Goal: Find specific page/section: Find specific page/section

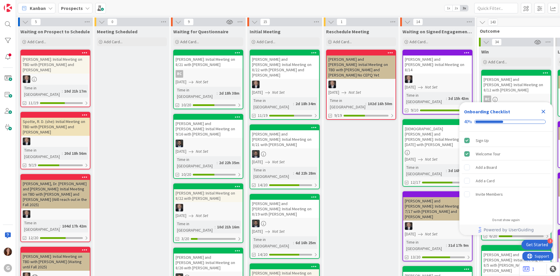
click at [85, 9] on icon at bounding box center [87, 8] width 5 height 5
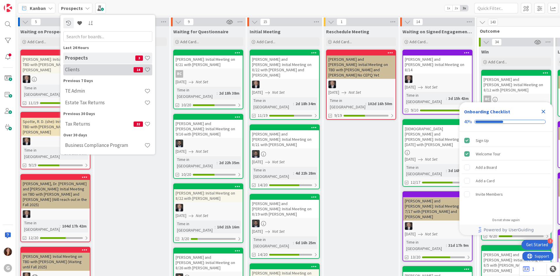
click at [74, 65] on div "Clients 14" at bounding box center [107, 69] width 89 height 11
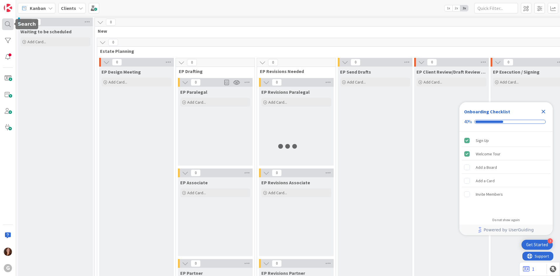
click at [9, 23] on div at bounding box center [8, 24] width 12 height 12
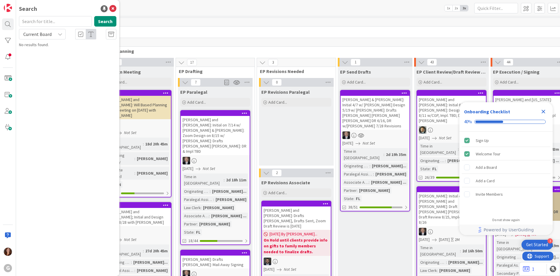
click at [544, 111] on icon "Close Checklist" at bounding box center [544, 112] width 4 height 4
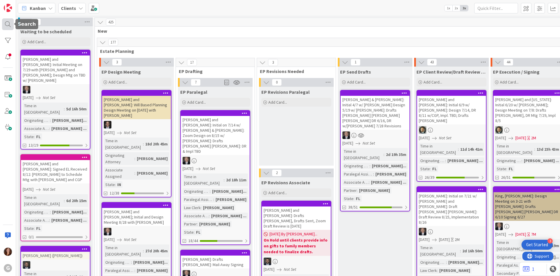
click at [10, 25] on div at bounding box center [8, 24] width 12 height 12
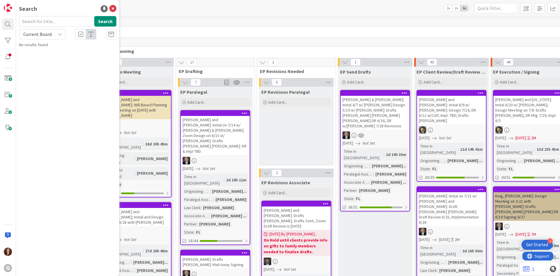
click at [41, 24] on input "text" at bounding box center [55, 21] width 73 height 11
type input "[PERSON_NAME]"
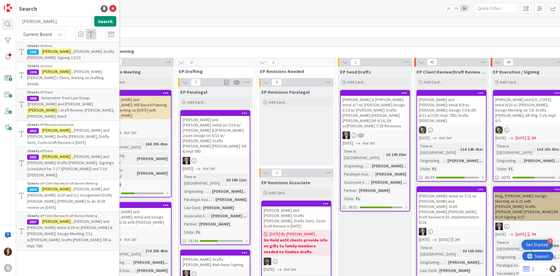
click at [72, 107] on span "): Draft Review: [PERSON_NAME]; [PERSON_NAME]: Deed" at bounding box center [70, 112] width 87 height 11
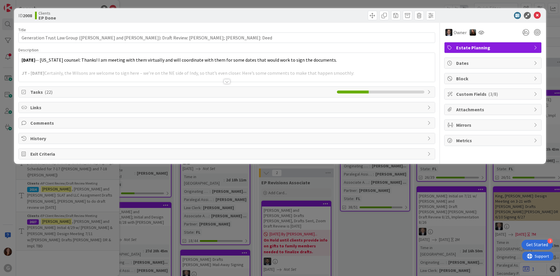
click at [129, 68] on div at bounding box center [227, 74] width 416 height 15
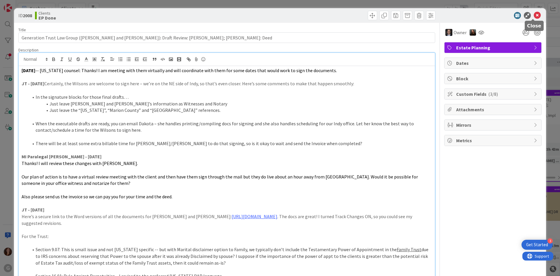
click at [534, 15] on icon at bounding box center [537, 15] width 7 height 7
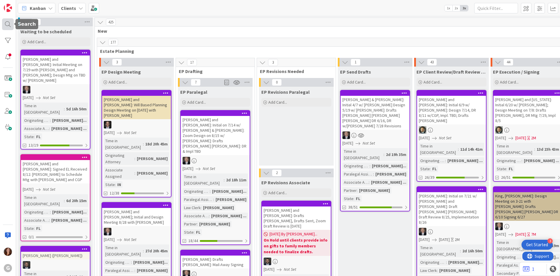
click at [10, 20] on div at bounding box center [8, 24] width 12 height 12
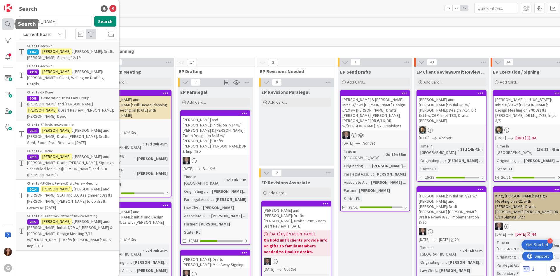
drag, startPoint x: 53, startPoint y: 25, endPoint x: 8, endPoint y: 26, distance: 45.2
click at [8, 26] on div "G Search [PERSON_NAME] Search Current Board Clients › Archive 1162 [PERSON_NAME…" at bounding box center [8, 138] width 16 height 276
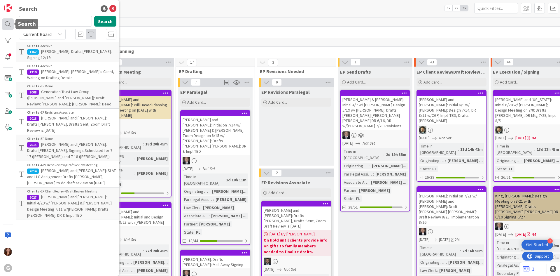
type input "wood"
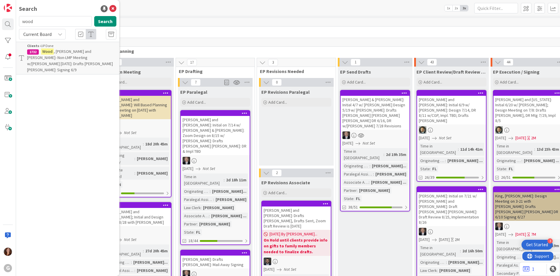
click at [58, 52] on span ", [PERSON_NAME] and [PERSON_NAME]- Non-LMP Meeting w/[PERSON_NAME] [DATE]: Draf…" at bounding box center [70, 61] width 86 height 24
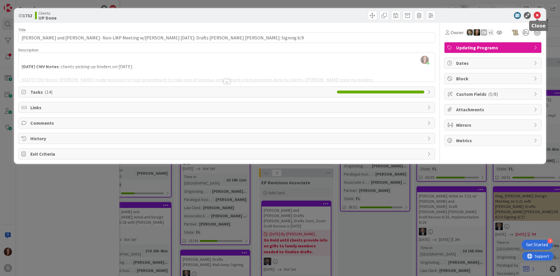
click at [538, 15] on icon at bounding box center [537, 15] width 7 height 7
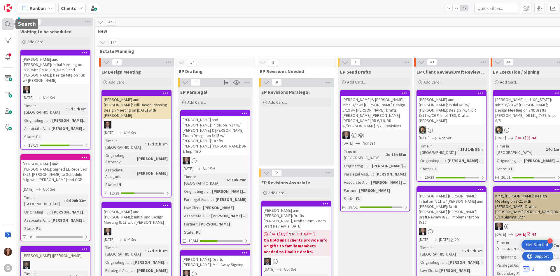
click at [10, 23] on div at bounding box center [8, 24] width 12 height 12
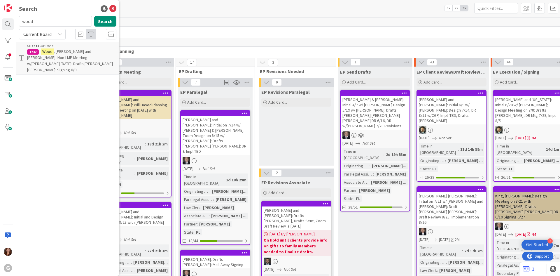
drag, startPoint x: 41, startPoint y: 24, endPoint x: 22, endPoint y: 22, distance: 19.1
click at [22, 22] on input "wood" at bounding box center [55, 21] width 73 height 11
type input "[PERSON_NAME]"
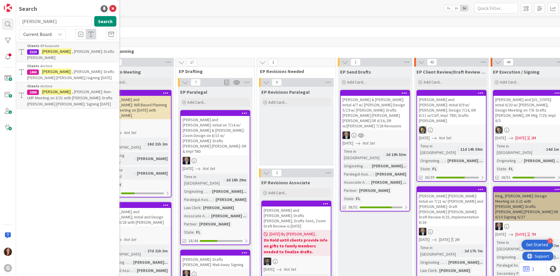
click at [67, 48] on div "Clients › EP Associate" at bounding box center [71, 45] width 89 height 5
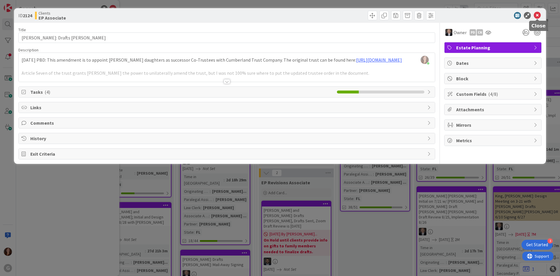
click at [538, 15] on icon at bounding box center [537, 15] width 7 height 7
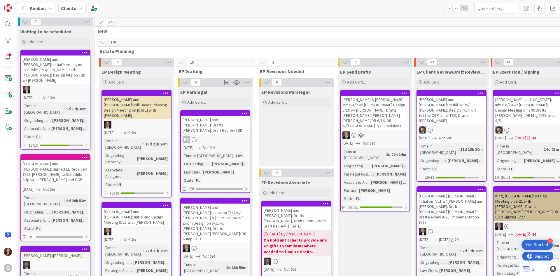
click at [66, 8] on b "Clients" at bounding box center [68, 8] width 15 height 6
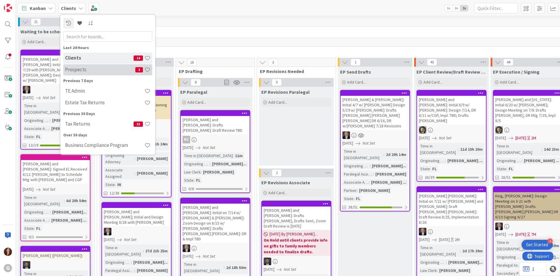
click at [68, 66] on div "Prospects 3" at bounding box center [107, 69] width 89 height 11
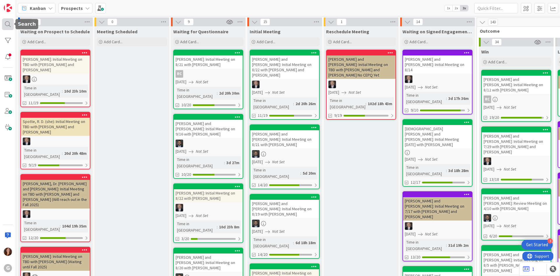
click at [5, 26] on div at bounding box center [8, 24] width 12 height 12
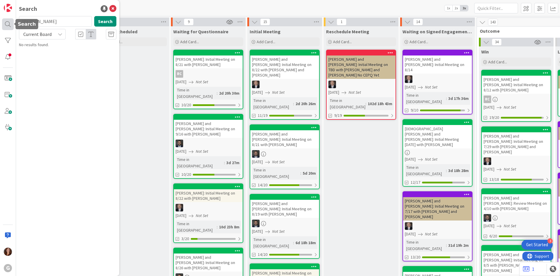
drag, startPoint x: 44, startPoint y: 24, endPoint x: 6, endPoint y: 23, distance: 37.9
click at [6, 23] on div "G Search [PERSON_NAME] Search Current Board No results found." at bounding box center [8, 138] width 16 height 276
type input "[PERSON_NAME]"
click at [113, 10] on icon at bounding box center [112, 8] width 7 height 7
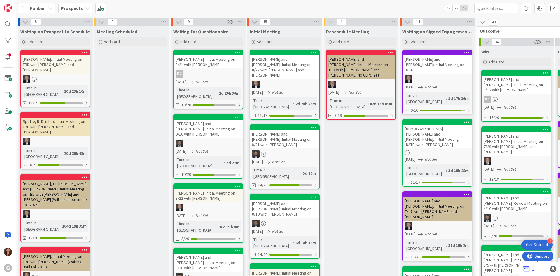
click at [72, 10] on b "Prospects" at bounding box center [72, 8] width 22 height 6
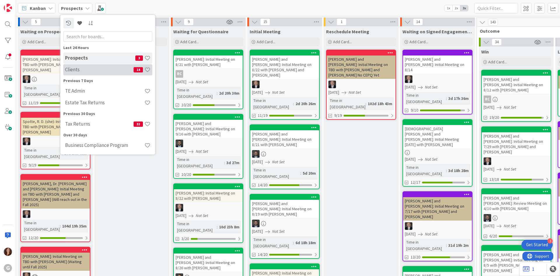
click at [71, 72] on h4 "Clients" at bounding box center [99, 70] width 69 height 6
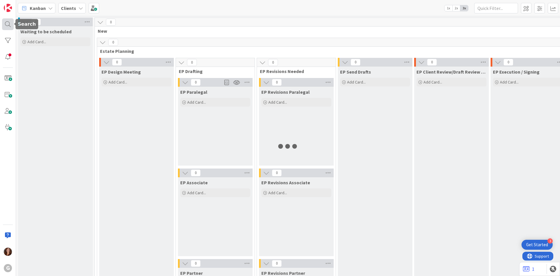
click at [5, 21] on div at bounding box center [8, 24] width 12 height 12
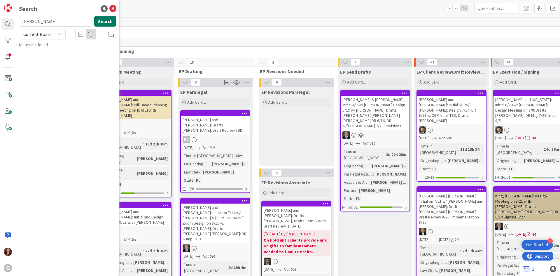
click at [99, 22] on button "Search" at bounding box center [105, 21] width 22 height 11
